Goal: Browse casually: Explore the website without a specific task or goal

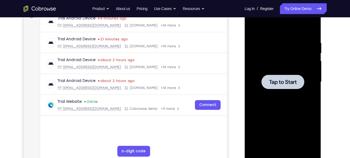
click at [292, 82] on span "Tap to Start" at bounding box center [283, 81] width 28 height 5
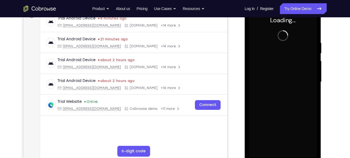
click at [286, 114] on div at bounding box center [283, 81] width 68 height 151
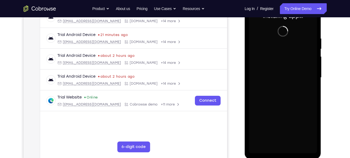
scroll to position [92, 0]
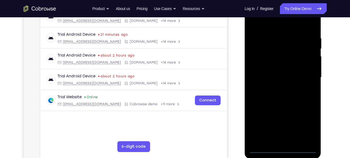
click at [279, 150] on div at bounding box center [283, 77] width 68 height 151
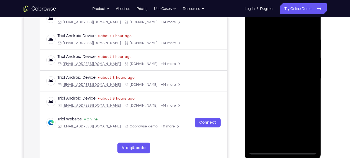
click at [309, 128] on div at bounding box center [283, 78] width 68 height 151
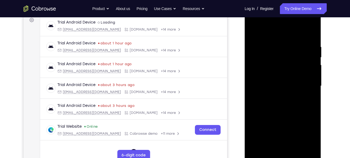
scroll to position [82, 0]
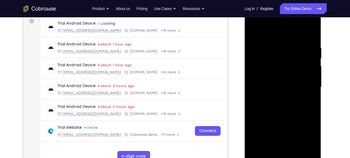
click at [278, 34] on div at bounding box center [283, 86] width 68 height 151
click at [306, 82] on div at bounding box center [283, 86] width 68 height 151
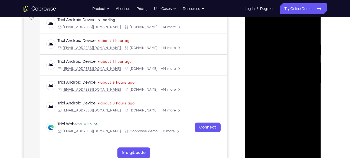
scroll to position [86, 0]
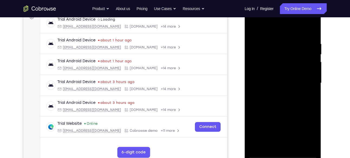
click at [278, 93] on div at bounding box center [283, 82] width 68 height 151
click at [287, 109] on div at bounding box center [283, 82] width 68 height 151
click at [286, 58] on div at bounding box center [283, 82] width 68 height 151
click at [285, 67] on div at bounding box center [283, 82] width 68 height 151
click at [282, 58] on div at bounding box center [283, 82] width 68 height 151
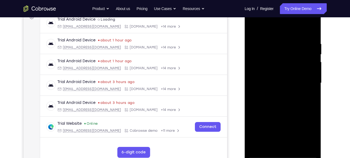
click at [283, 73] on div at bounding box center [283, 82] width 68 height 151
click at [290, 100] on div at bounding box center [283, 82] width 68 height 151
click at [281, 74] on div at bounding box center [283, 82] width 68 height 151
click at [282, 71] on div at bounding box center [283, 82] width 68 height 151
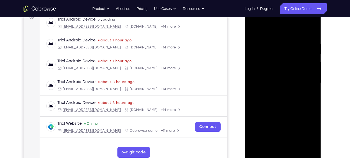
drag, startPoint x: 279, startPoint y: 48, endPoint x: 295, endPoint y: 171, distance: 124.6
click at [295, 158] on html "Online web based iOS Simulators and Android Emulators. Run iPhone, iPad, Mobile…" at bounding box center [283, 84] width 77 height 162
click at [284, 68] on div at bounding box center [283, 82] width 68 height 151
click at [287, 103] on div at bounding box center [283, 82] width 68 height 151
click at [280, 68] on div at bounding box center [283, 82] width 68 height 151
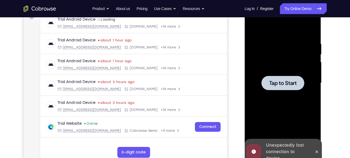
click at [282, 90] on div at bounding box center [283, 82] width 68 height 151
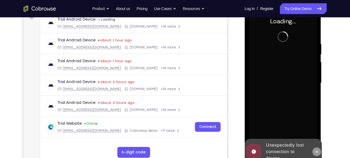
click at [315, 150] on icon at bounding box center [316, 152] width 4 height 4
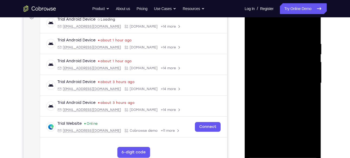
click at [283, 153] on div at bounding box center [283, 82] width 68 height 151
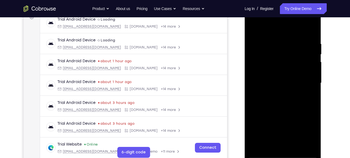
click at [305, 129] on div at bounding box center [283, 82] width 68 height 151
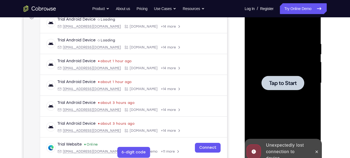
click at [287, 88] on div at bounding box center [282, 83] width 43 height 14
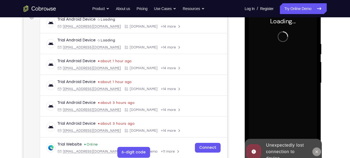
click at [316, 150] on icon at bounding box center [316, 151] width 2 height 2
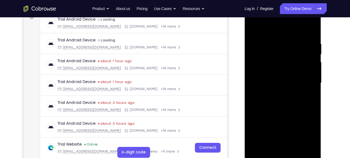
click at [284, 155] on div at bounding box center [283, 82] width 68 height 151
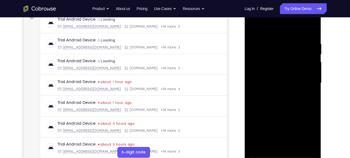
click at [306, 134] on div at bounding box center [283, 82] width 68 height 151
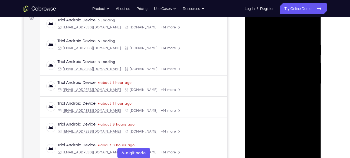
scroll to position [85, 0]
click at [273, 32] on div at bounding box center [283, 83] width 68 height 151
click at [306, 82] on div at bounding box center [283, 83] width 68 height 151
click at [276, 94] on div at bounding box center [283, 83] width 68 height 151
click at [289, 76] on div at bounding box center [283, 83] width 68 height 151
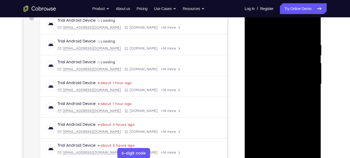
click at [280, 93] on div at bounding box center [283, 83] width 68 height 151
click at [287, 58] on div at bounding box center [283, 83] width 68 height 151
click at [285, 68] on div at bounding box center [283, 83] width 68 height 151
click at [279, 60] on div at bounding box center [283, 83] width 68 height 151
click at [283, 72] on div at bounding box center [283, 83] width 68 height 151
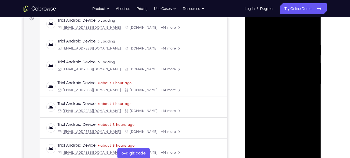
click at [292, 100] on div at bounding box center [283, 83] width 68 height 151
click at [252, 29] on div at bounding box center [283, 83] width 68 height 151
drag, startPoint x: 281, startPoint y: 47, endPoint x: 298, endPoint y: 171, distance: 125.5
click at [298, 158] on html "Online web based iOS Simulators and Android Emulators. Run iPhone, iPad, Mobile…" at bounding box center [283, 85] width 77 height 162
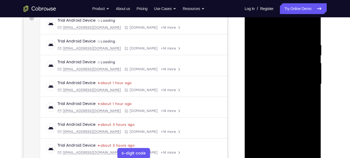
click at [279, 106] on div at bounding box center [283, 83] width 68 height 151
click at [278, 101] on div at bounding box center [283, 83] width 68 height 151
click at [287, 91] on div at bounding box center [283, 83] width 68 height 151
click at [278, 61] on div at bounding box center [283, 83] width 68 height 151
click at [281, 78] on div at bounding box center [283, 83] width 68 height 151
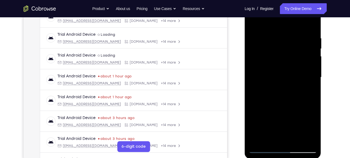
scroll to position [93, 0]
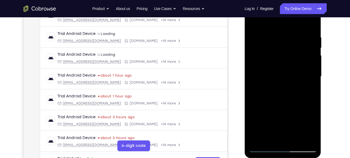
click at [281, 78] on div at bounding box center [283, 76] width 68 height 151
click at [281, 71] on div at bounding box center [283, 76] width 68 height 151
click at [279, 80] on div at bounding box center [283, 76] width 68 height 151
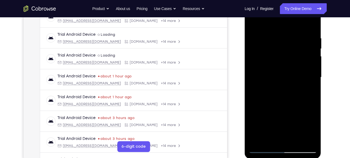
click at [280, 111] on div at bounding box center [283, 77] width 68 height 151
click at [279, 70] on div at bounding box center [283, 77] width 68 height 151
drag, startPoint x: 278, startPoint y: 110, endPoint x: 275, endPoint y: 27, distance: 83.1
click at [275, 27] on div at bounding box center [283, 77] width 68 height 151
click at [279, 138] on div at bounding box center [283, 77] width 68 height 151
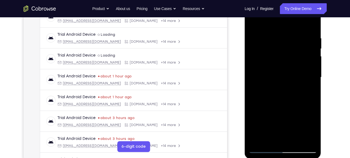
click at [272, 64] on div at bounding box center [283, 77] width 68 height 151
click at [271, 87] on div at bounding box center [283, 77] width 68 height 151
click at [285, 90] on div at bounding box center [283, 77] width 68 height 151
click at [289, 60] on div at bounding box center [283, 77] width 68 height 151
click at [282, 65] on div at bounding box center [283, 77] width 68 height 151
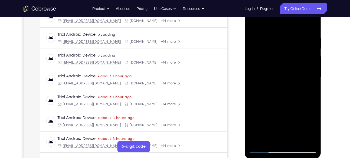
click at [270, 64] on div at bounding box center [283, 77] width 68 height 151
click at [290, 70] on div at bounding box center [283, 77] width 68 height 151
click at [284, 93] on div at bounding box center [283, 77] width 68 height 151
click at [305, 67] on div at bounding box center [283, 77] width 68 height 151
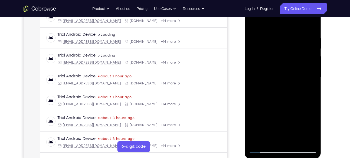
click at [295, 101] on div at bounding box center [283, 77] width 68 height 151
click at [308, 141] on div at bounding box center [283, 77] width 68 height 151
click at [257, 142] on div at bounding box center [283, 77] width 68 height 151
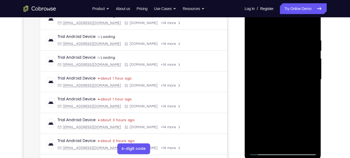
scroll to position [90, 0]
click at [312, 25] on div at bounding box center [283, 79] width 68 height 151
click at [311, 26] on div at bounding box center [283, 79] width 68 height 151
click at [254, 25] on div at bounding box center [283, 79] width 68 height 151
click at [310, 144] on div at bounding box center [283, 79] width 68 height 151
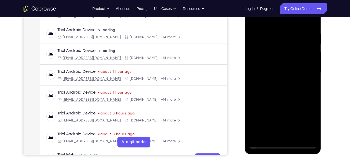
scroll to position [97, 0]
click at [310, 136] on div at bounding box center [283, 72] width 68 height 151
click at [290, 87] on div at bounding box center [283, 72] width 68 height 151
click at [292, 91] on div at bounding box center [283, 72] width 68 height 151
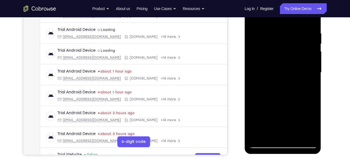
drag, startPoint x: 272, startPoint y: 112, endPoint x: 280, endPoint y: 56, distance: 56.6
click at [280, 56] on div at bounding box center [283, 72] width 68 height 151
click at [306, 67] on div at bounding box center [283, 72] width 68 height 151
click at [264, 74] on div at bounding box center [283, 72] width 68 height 151
